Goal: Task Accomplishment & Management: Manage account settings

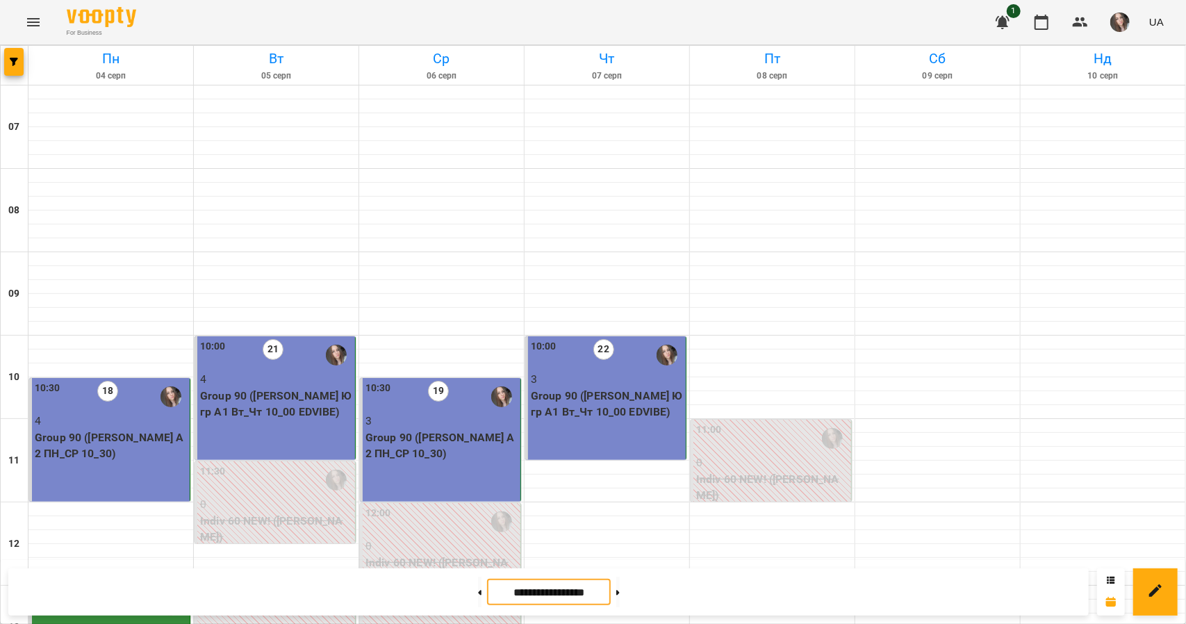
click at [592, 590] on input "**********" at bounding box center [549, 592] width 124 height 27
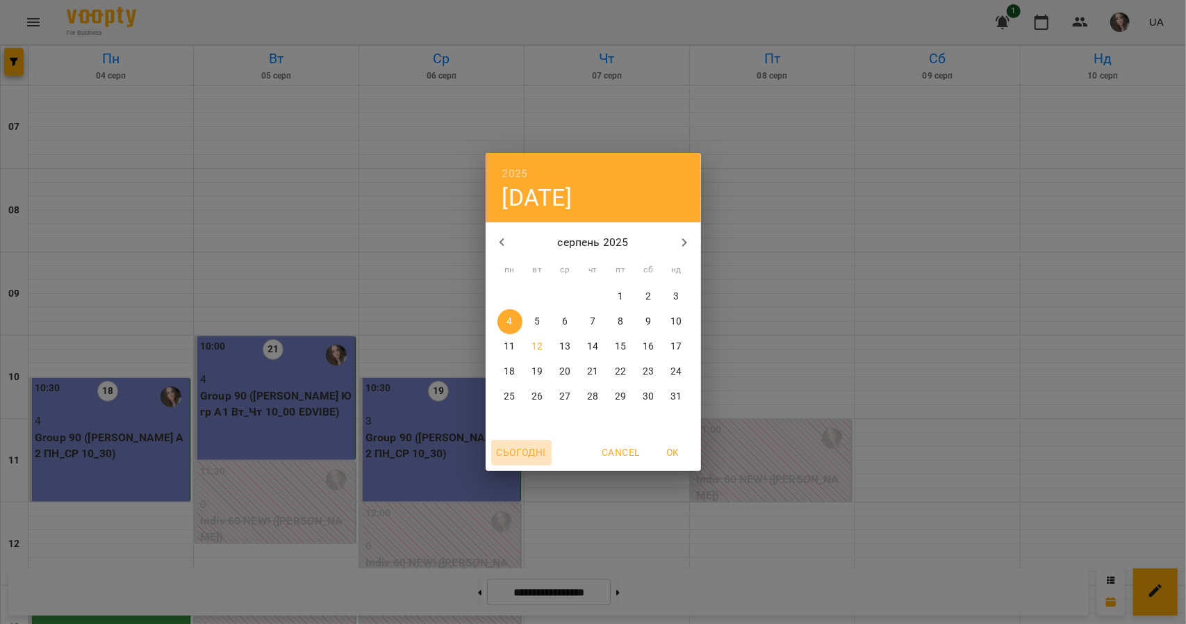
click at [521, 450] on span "Сьогодні" at bounding box center [521, 452] width 49 height 17
click at [676, 447] on span "OK" at bounding box center [673, 452] width 33 height 17
type input "**********"
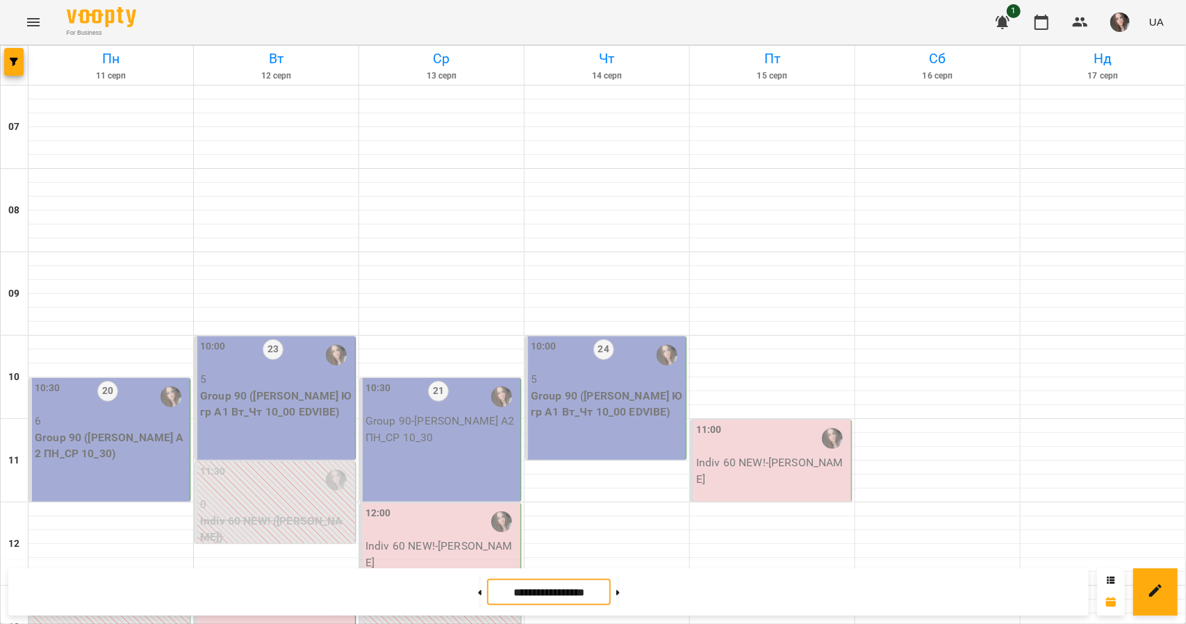
scroll to position [847, 0]
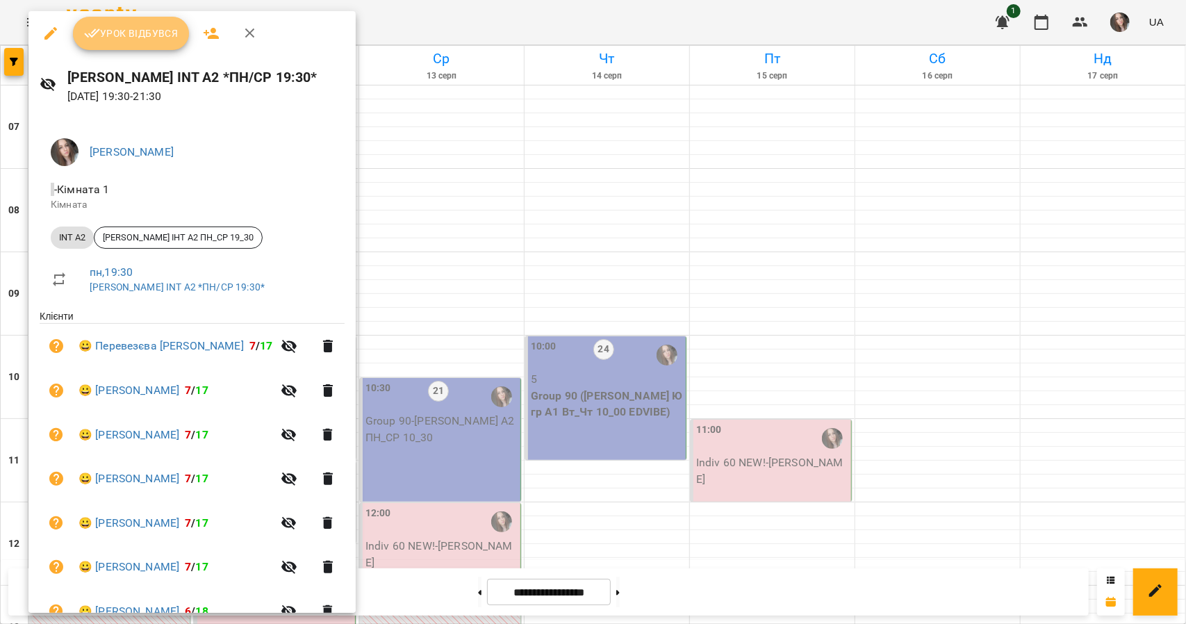
click at [146, 42] on button "Урок відбувся" at bounding box center [131, 33] width 117 height 33
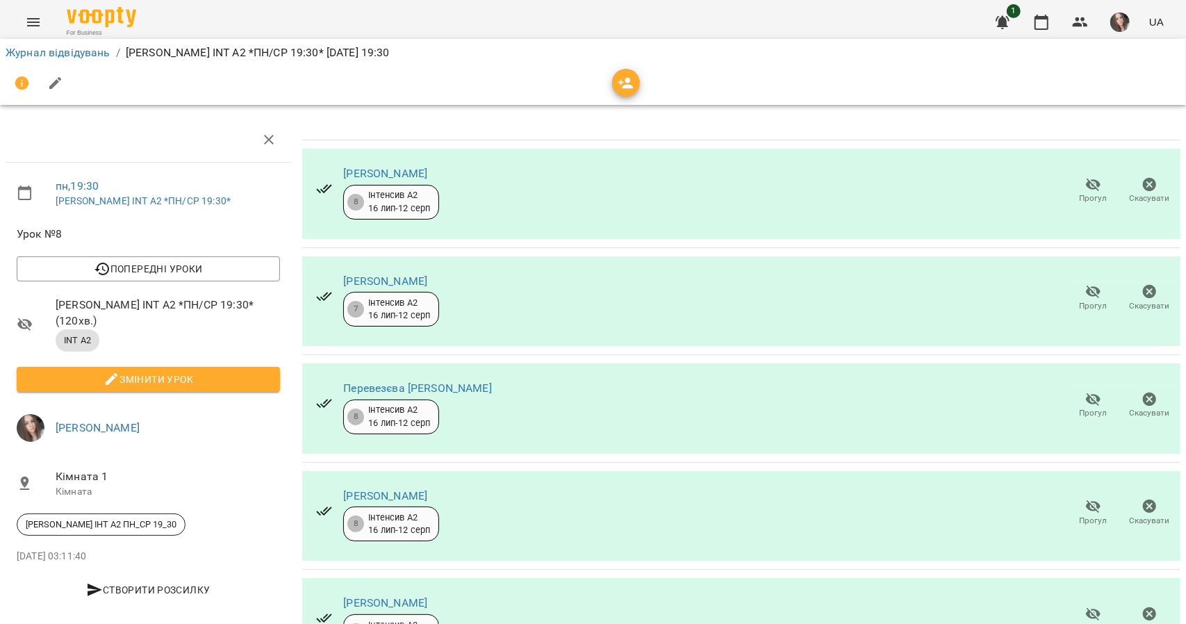
scroll to position [121, 0]
click at [1086, 500] on icon "button" at bounding box center [1093, 506] width 15 height 13
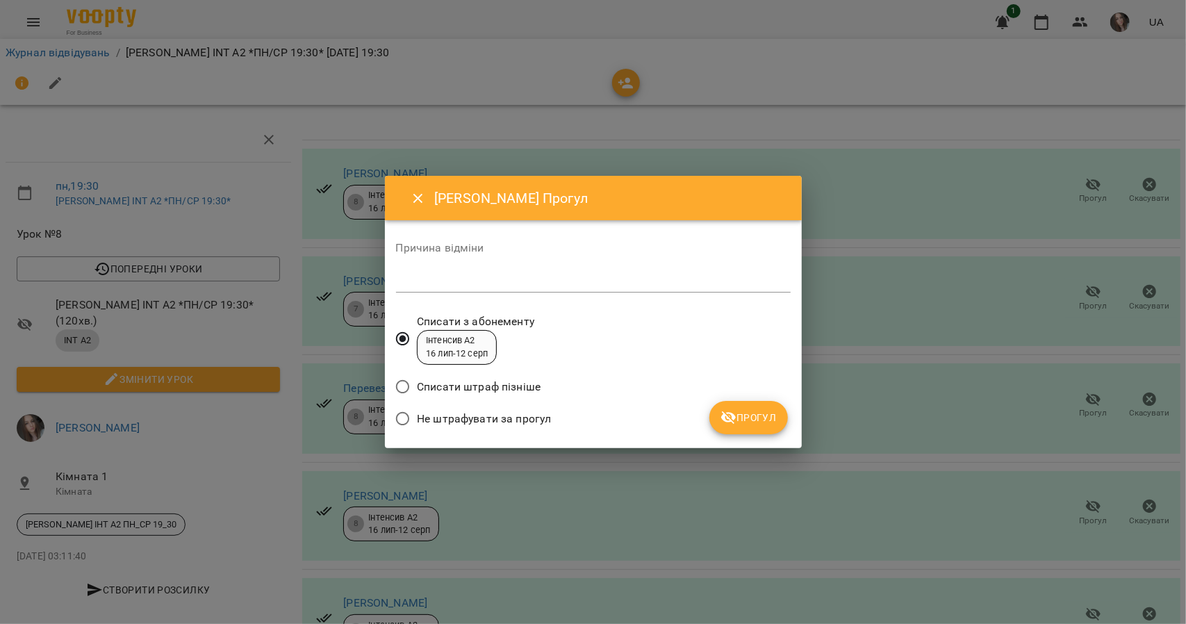
click at [478, 420] on span "Не штрафувати за прогул" at bounding box center [484, 419] width 134 height 17
click at [532, 329] on span "Списати з абонементу" at bounding box center [475, 321] width 117 height 17
click at [753, 415] on span "Прогул" at bounding box center [749, 417] width 56 height 17
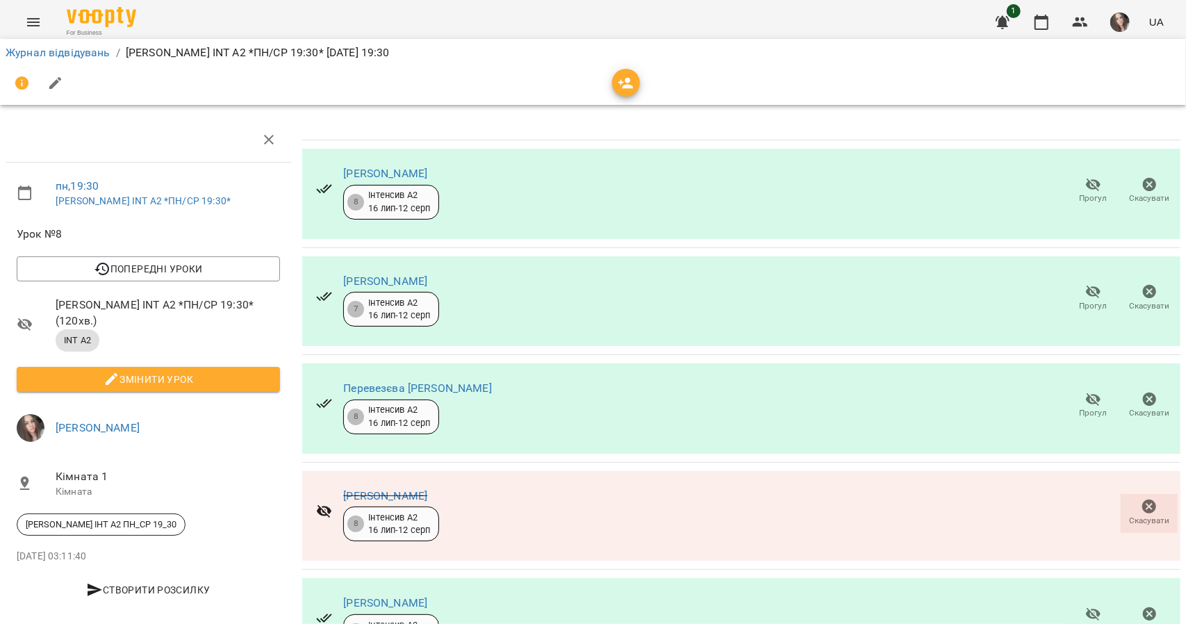
scroll to position [0, 0]
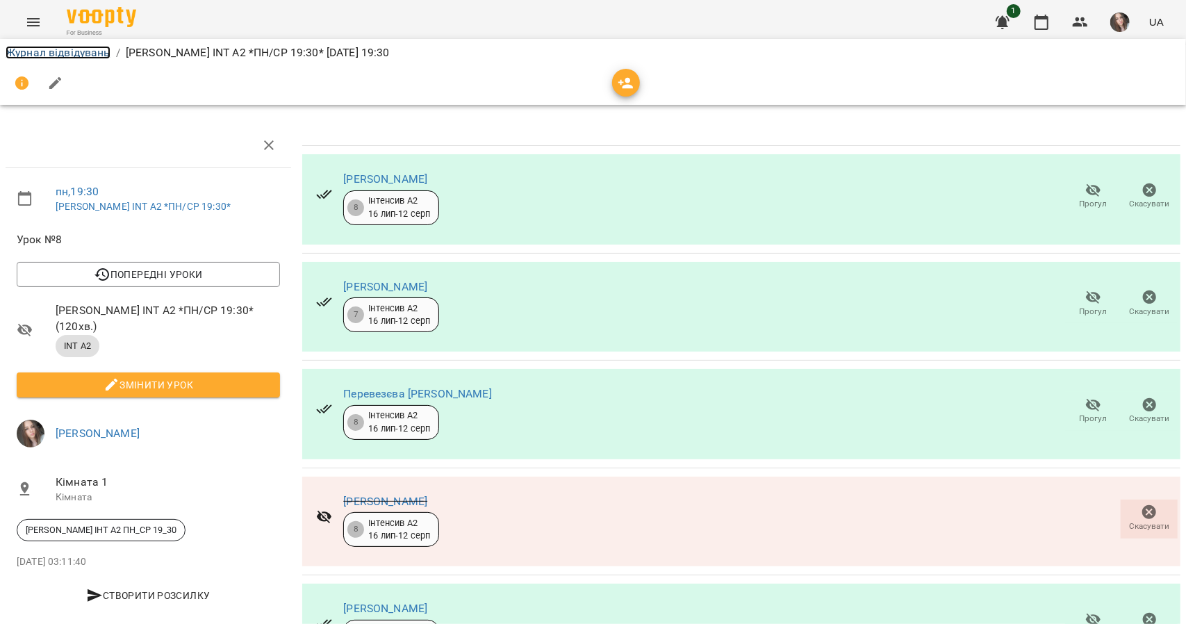
click at [21, 55] on link "Журнал відвідувань" at bounding box center [58, 52] width 105 height 13
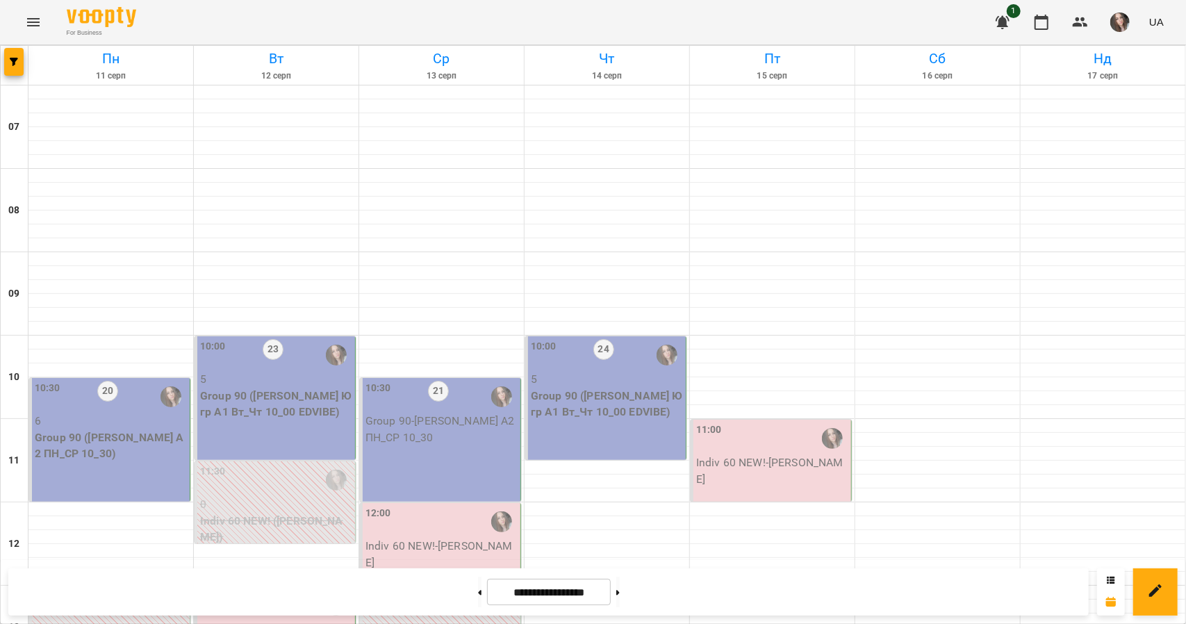
click at [273, 394] on p "Group 90 ([PERSON_NAME] Ю гр А1 Вт_Чт 10_00 EDVIBE)" at bounding box center [276, 404] width 152 height 33
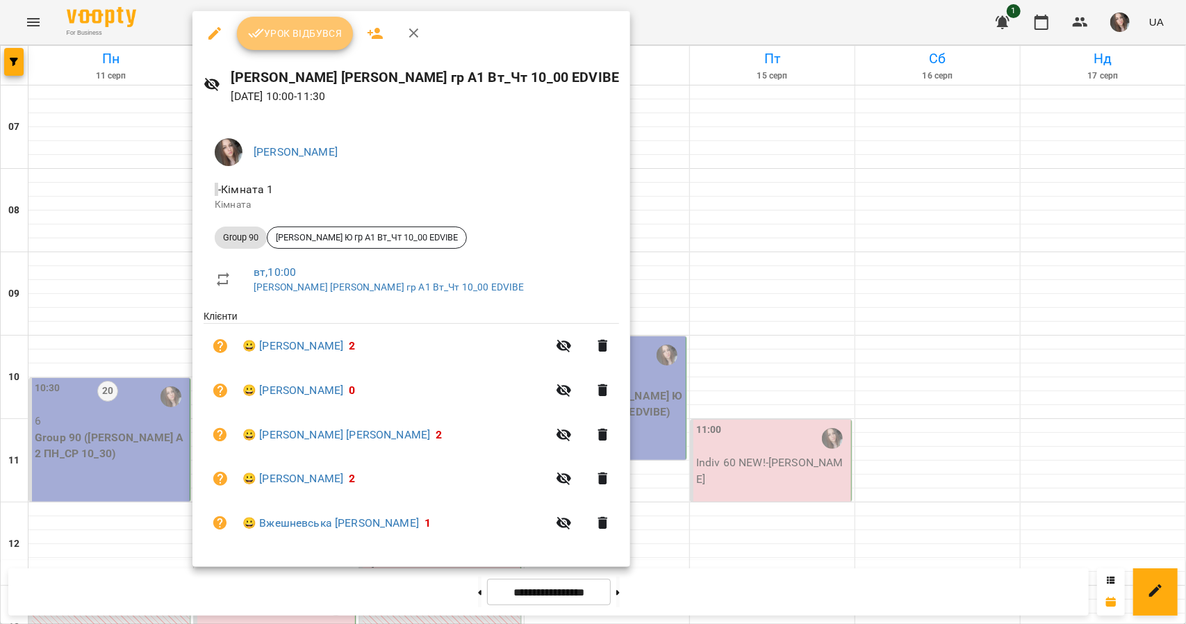
click at [296, 43] on button "Урок відбувся" at bounding box center [295, 33] width 117 height 33
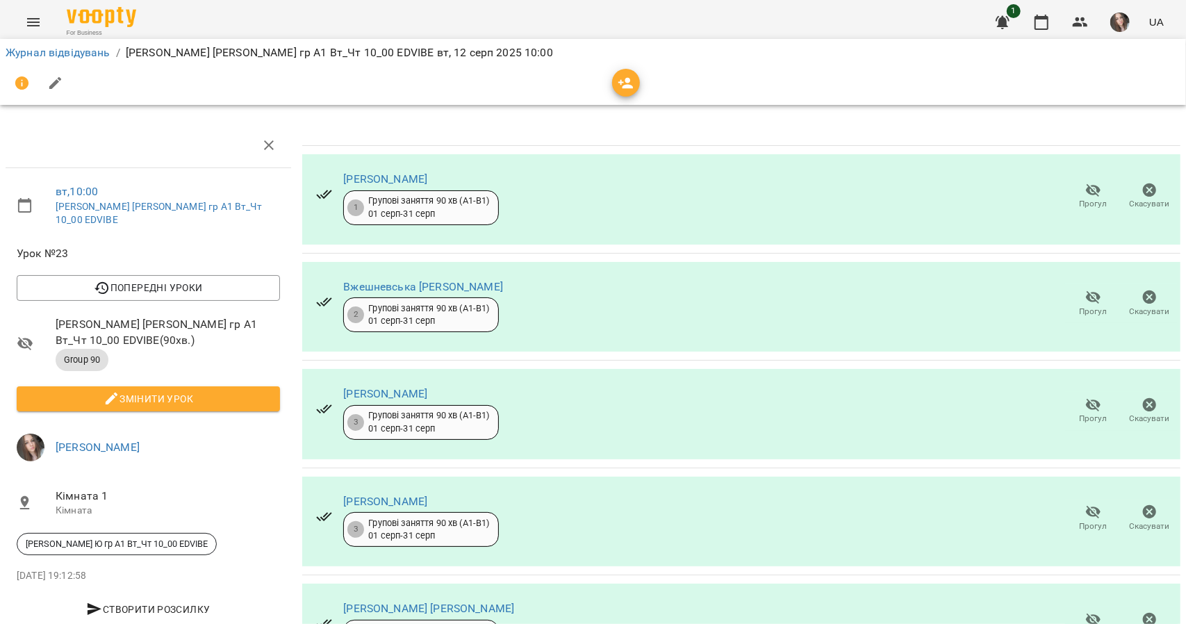
scroll to position [79, 0]
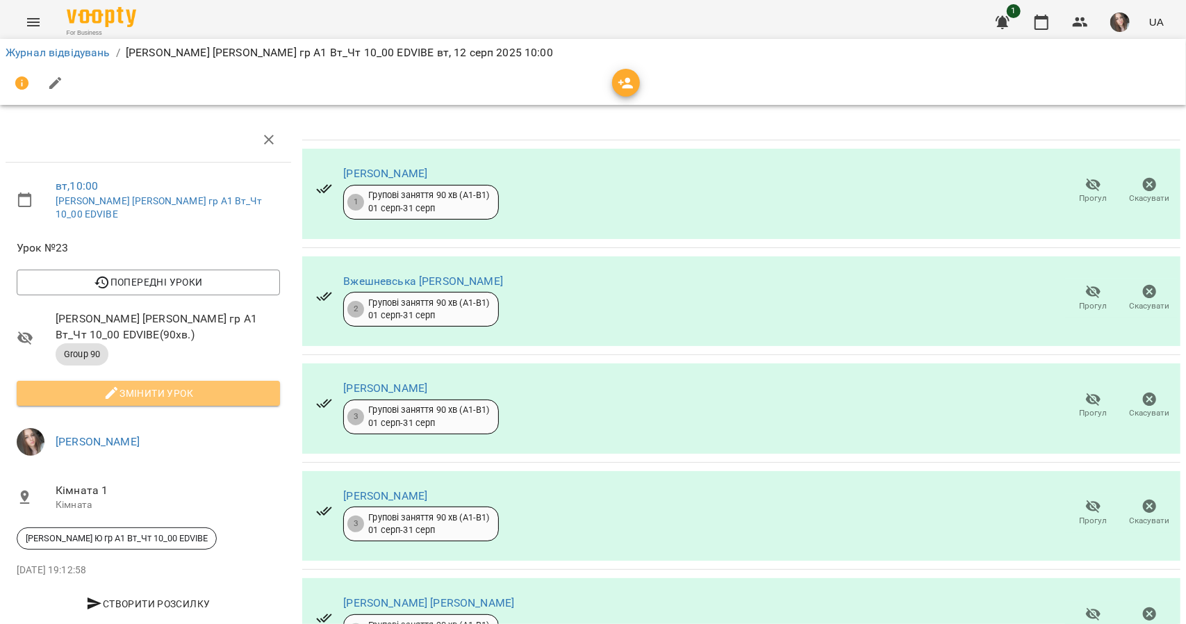
click at [188, 385] on span "Змінити урок" at bounding box center [148, 393] width 241 height 17
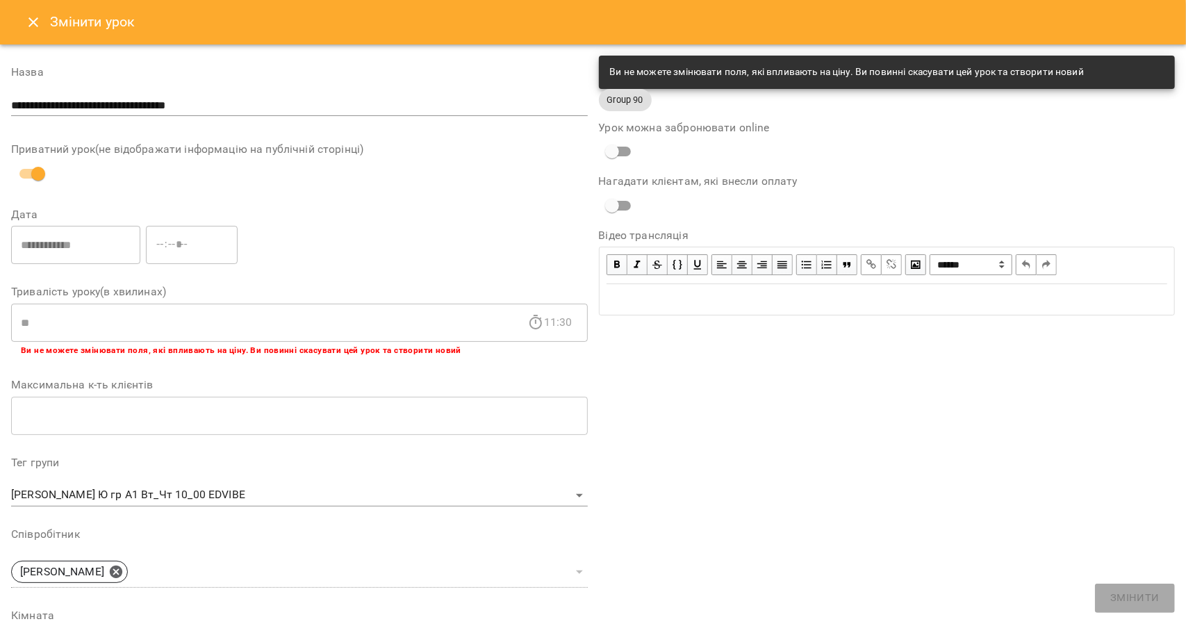
scroll to position [299, 0]
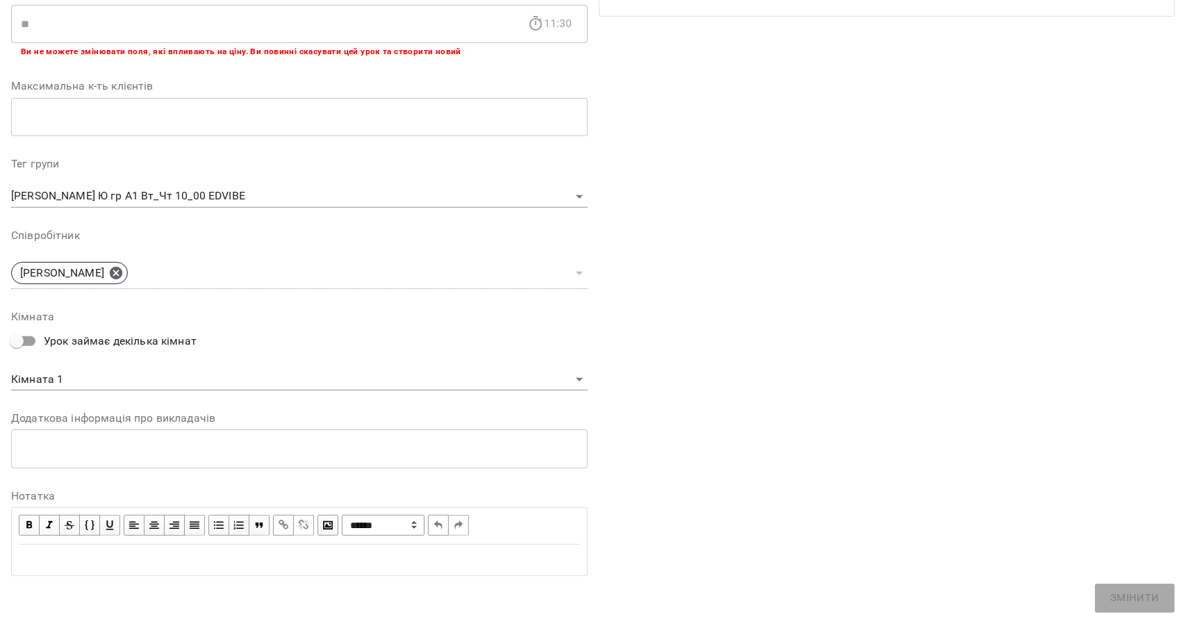
click at [124, 552] on div "Edit text" at bounding box center [300, 560] width 562 height 17
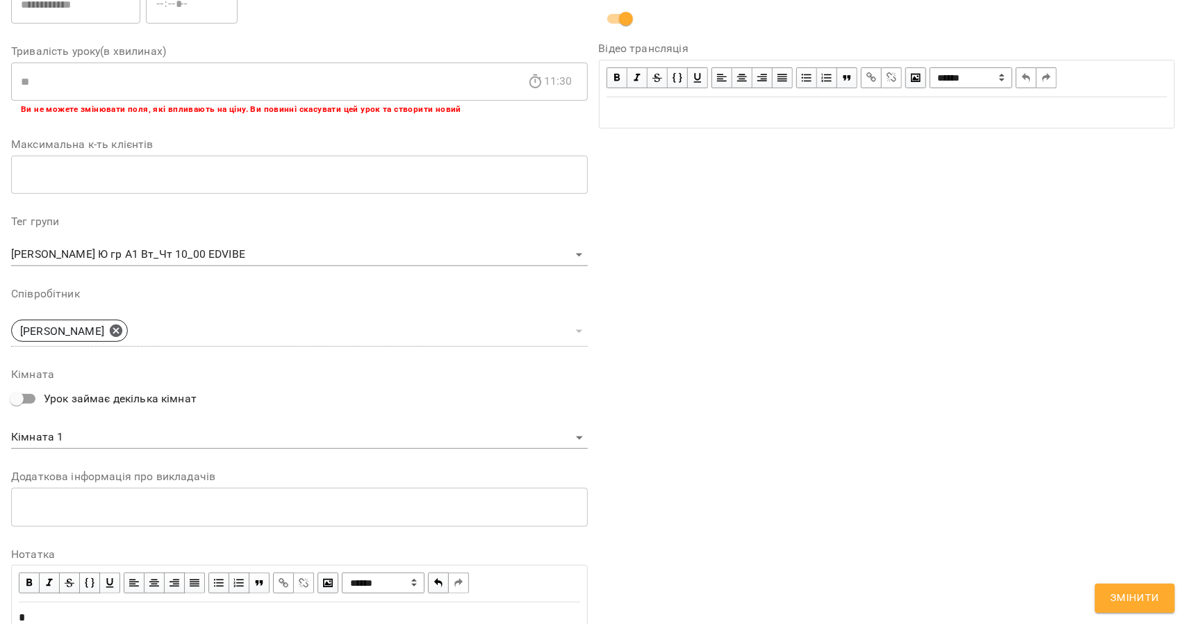
scroll to position [357, 0]
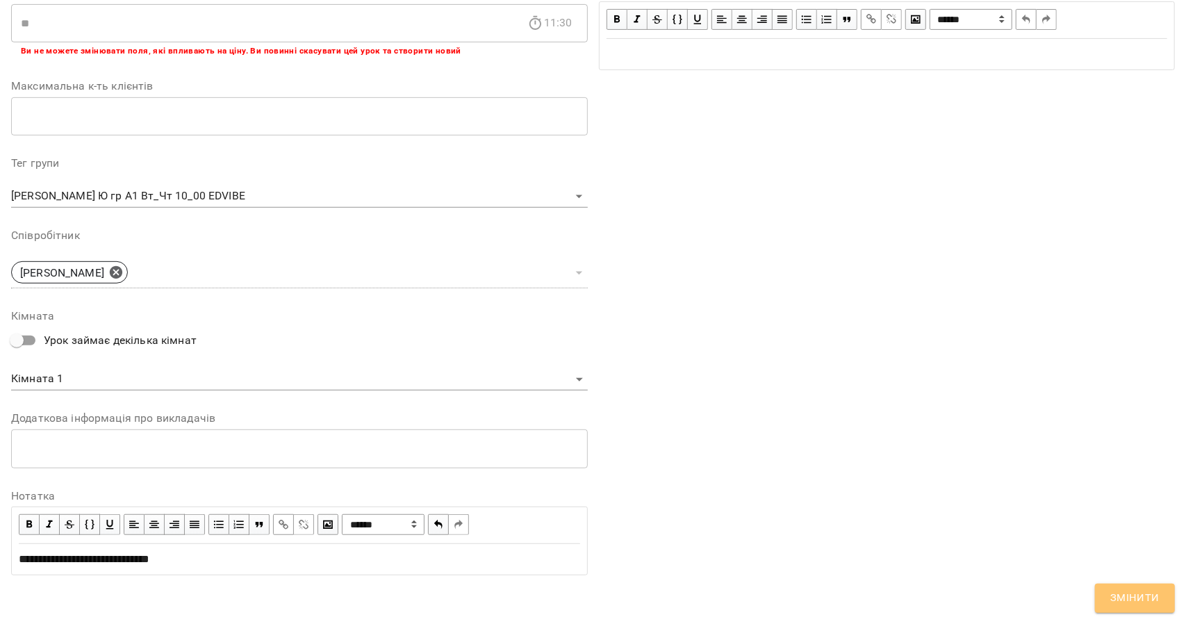
click at [1123, 587] on button "Змінити" at bounding box center [1135, 598] width 80 height 29
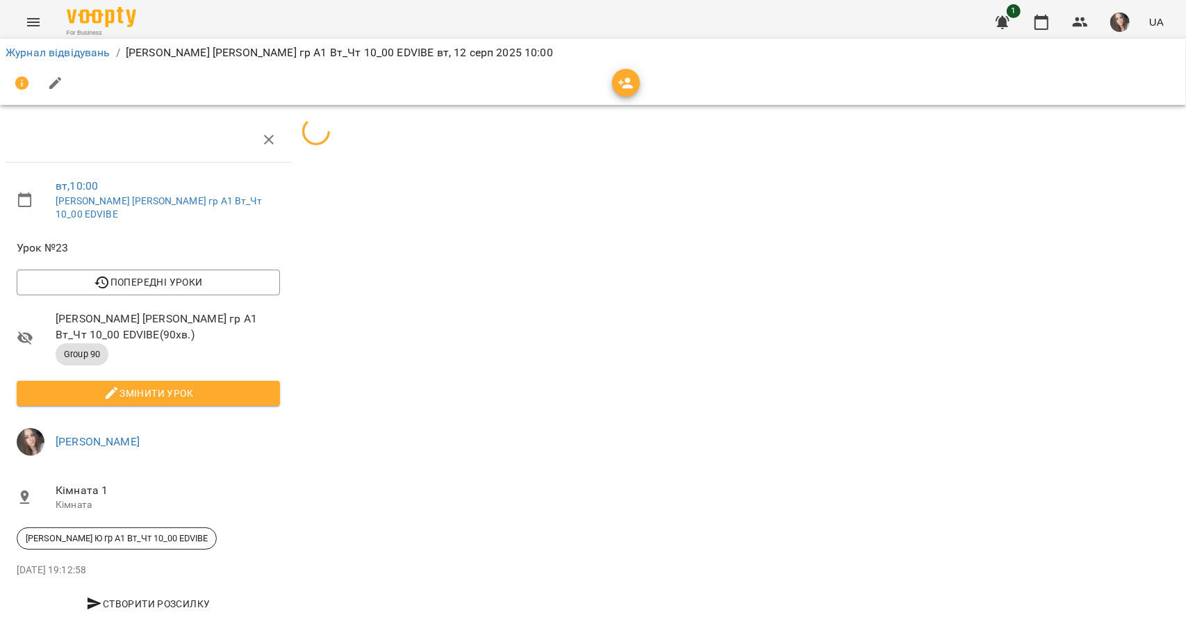
scroll to position [79, 0]
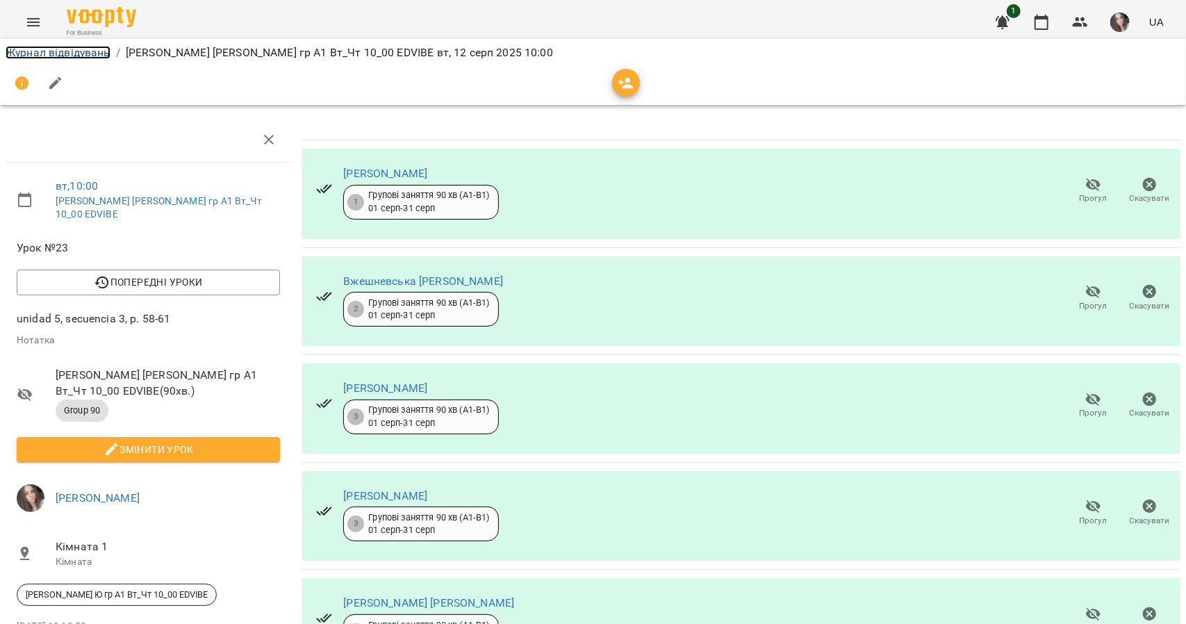
click at [81, 49] on link "Журнал відвідувань" at bounding box center [58, 52] width 105 height 13
